Goal: Information Seeking & Learning: Find specific page/section

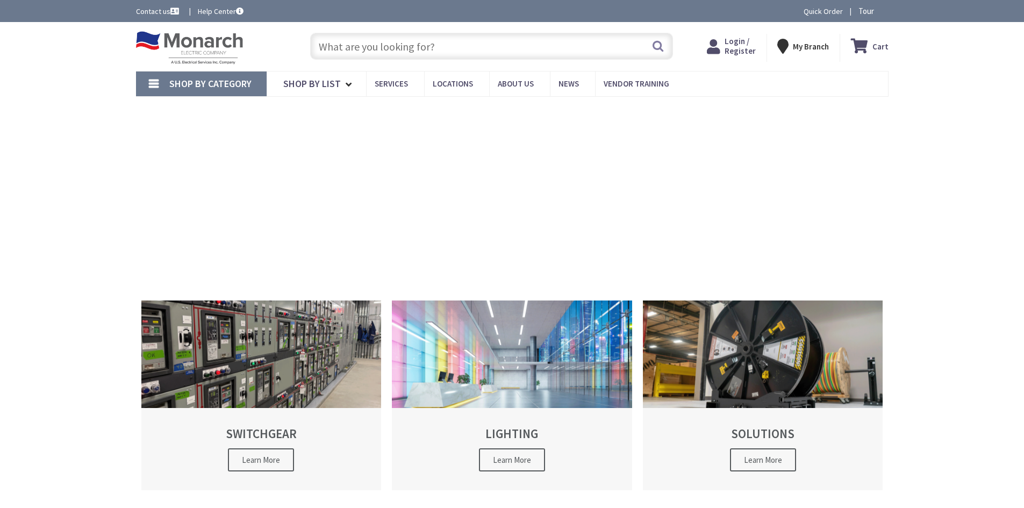
type input "[STREET_ADDRESS]"
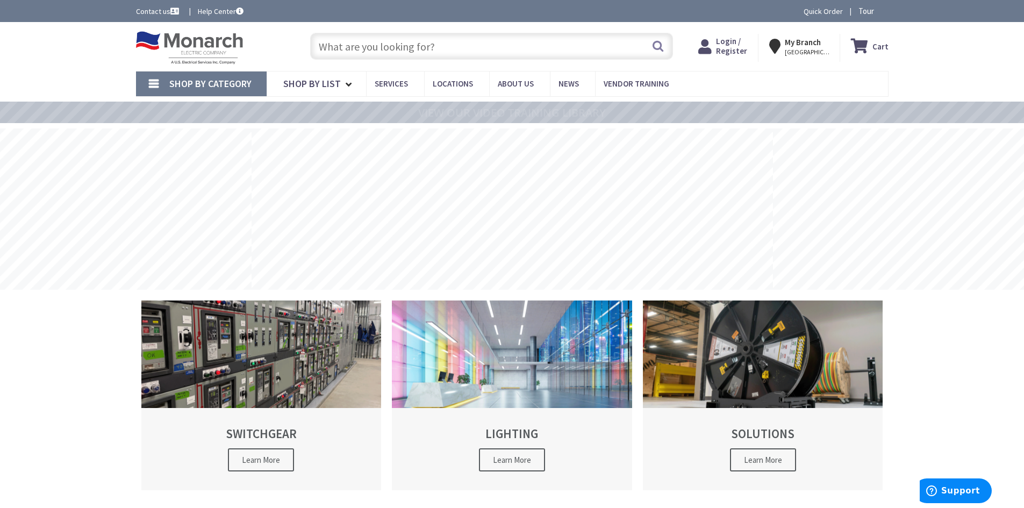
click at [472, 35] on input "text" at bounding box center [491, 46] width 363 height 27
click at [472, 37] on input "text" at bounding box center [491, 46] width 363 height 27
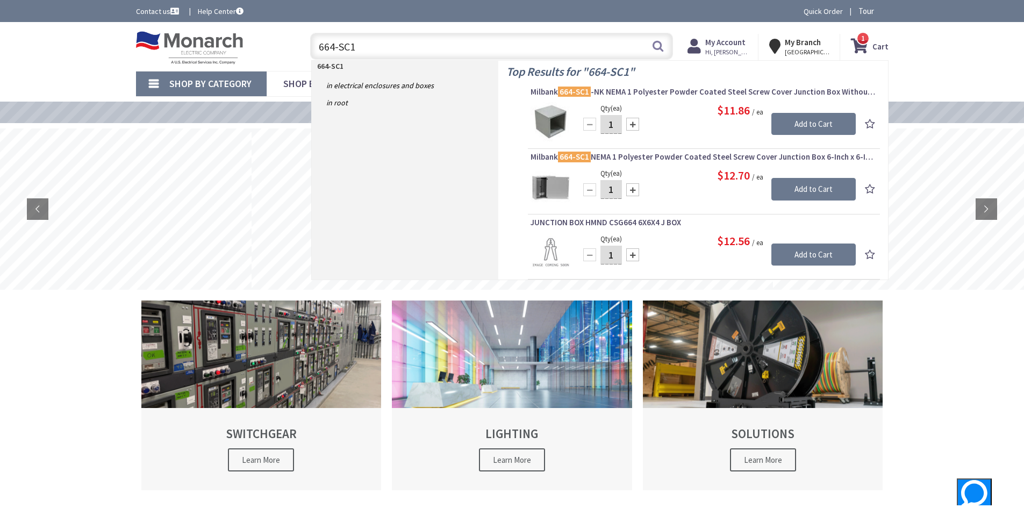
drag, startPoint x: 390, startPoint y: 38, endPoint x: 260, endPoint y: 43, distance: 129.7
click at [262, 44] on div "Toggle Nav 664-SC1 664-SC1 Search 1 1 1 items Cart My Cart" at bounding box center [512, 47] width 769 height 36
drag, startPoint x: 389, startPoint y: 41, endPoint x: 285, endPoint y: 41, distance: 104.3
click at [289, 43] on div "Toggle Nav 886-SC1 886-SC1 Search 1 1 1 items Cart My Cart" at bounding box center [512, 47] width 769 height 36
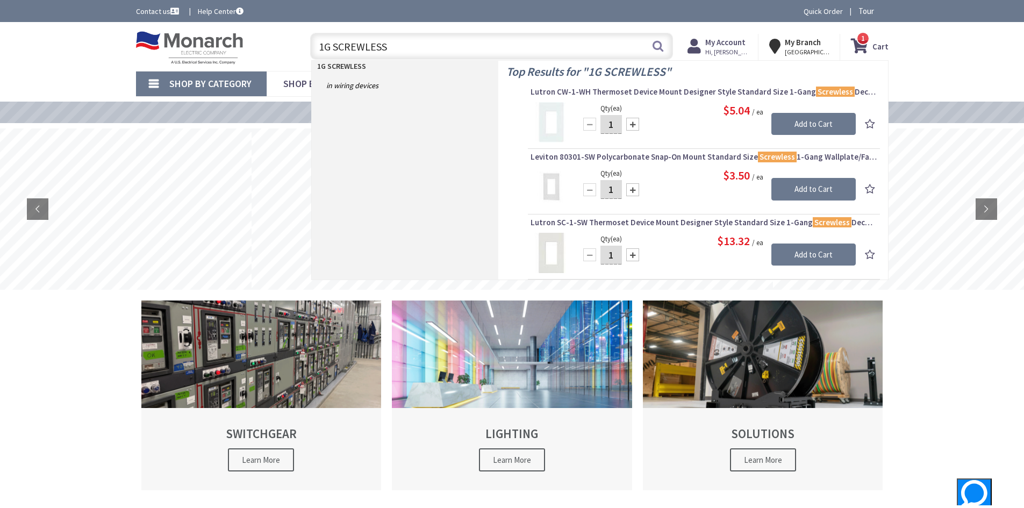
click at [319, 47] on input "1G SCREWLESS" at bounding box center [491, 46] width 363 height 27
click at [325, 47] on input "1G SCREWLESS" at bounding box center [491, 46] width 363 height 27
click at [318, 47] on input "2G SCREWLESS" at bounding box center [491, 46] width 363 height 27
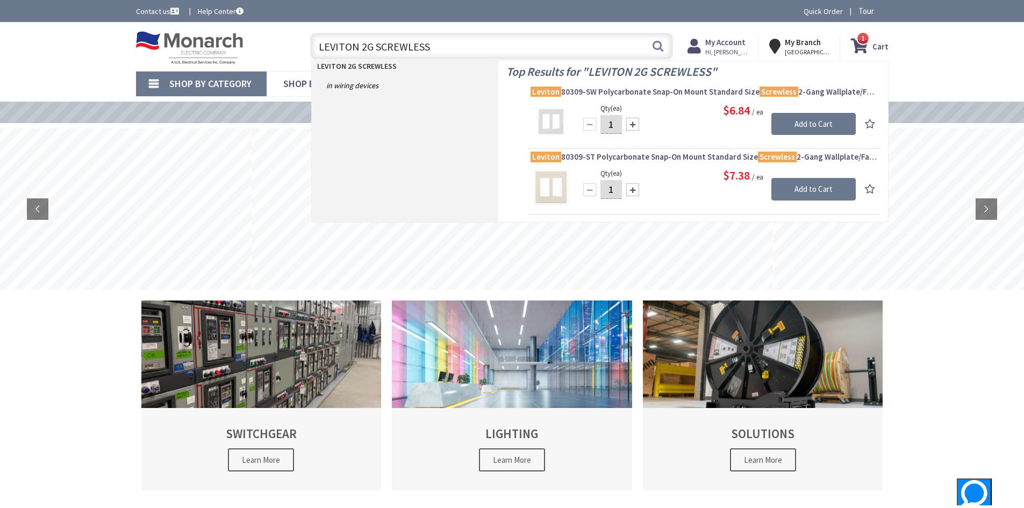
type input "LEVITON 2G SCREWLESS"
